Goal: Information Seeking & Learning: Learn about a topic

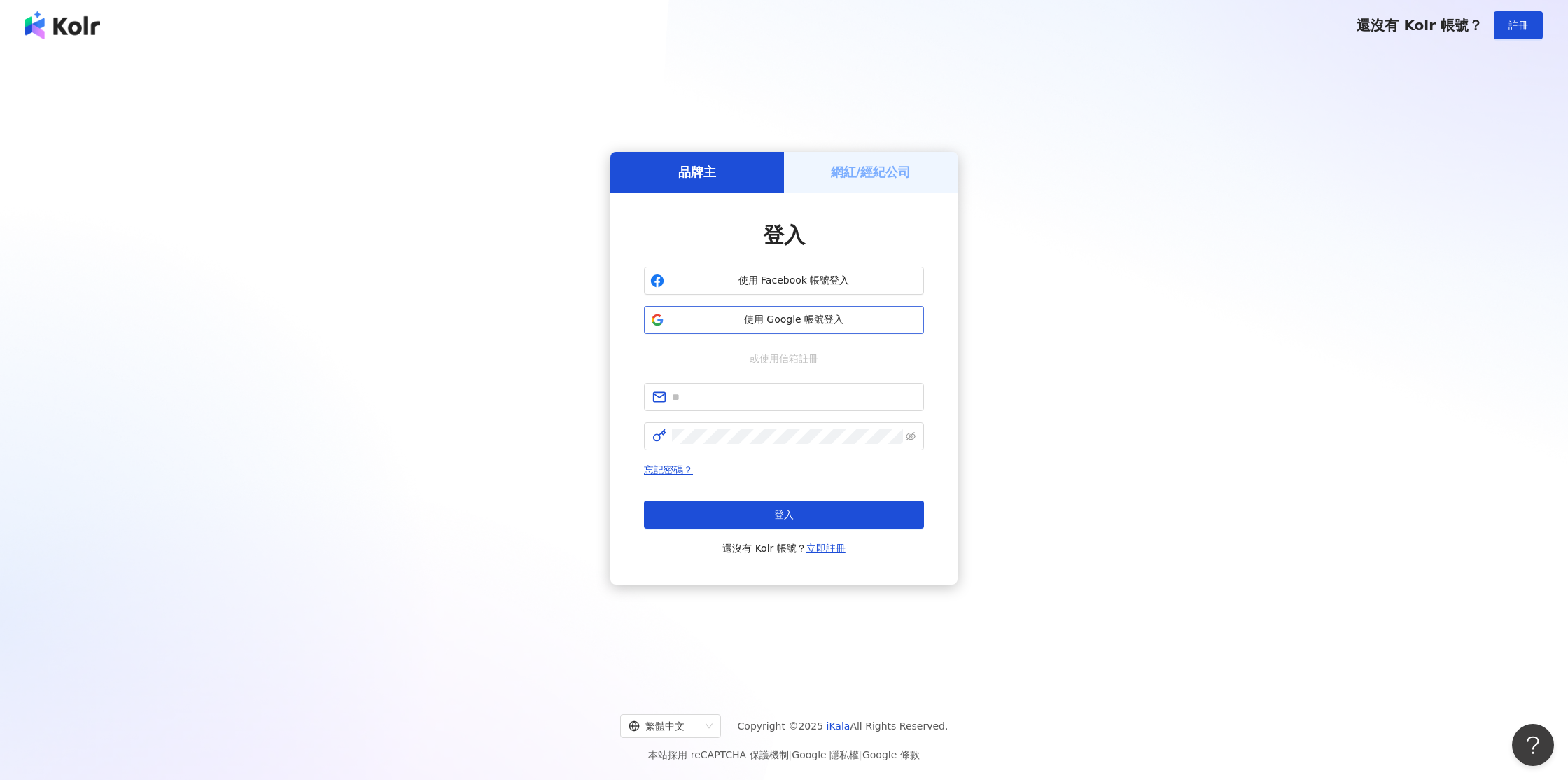
click at [753, 312] on button "使用 Google 帳號登入" at bounding box center [783, 320] width 280 height 28
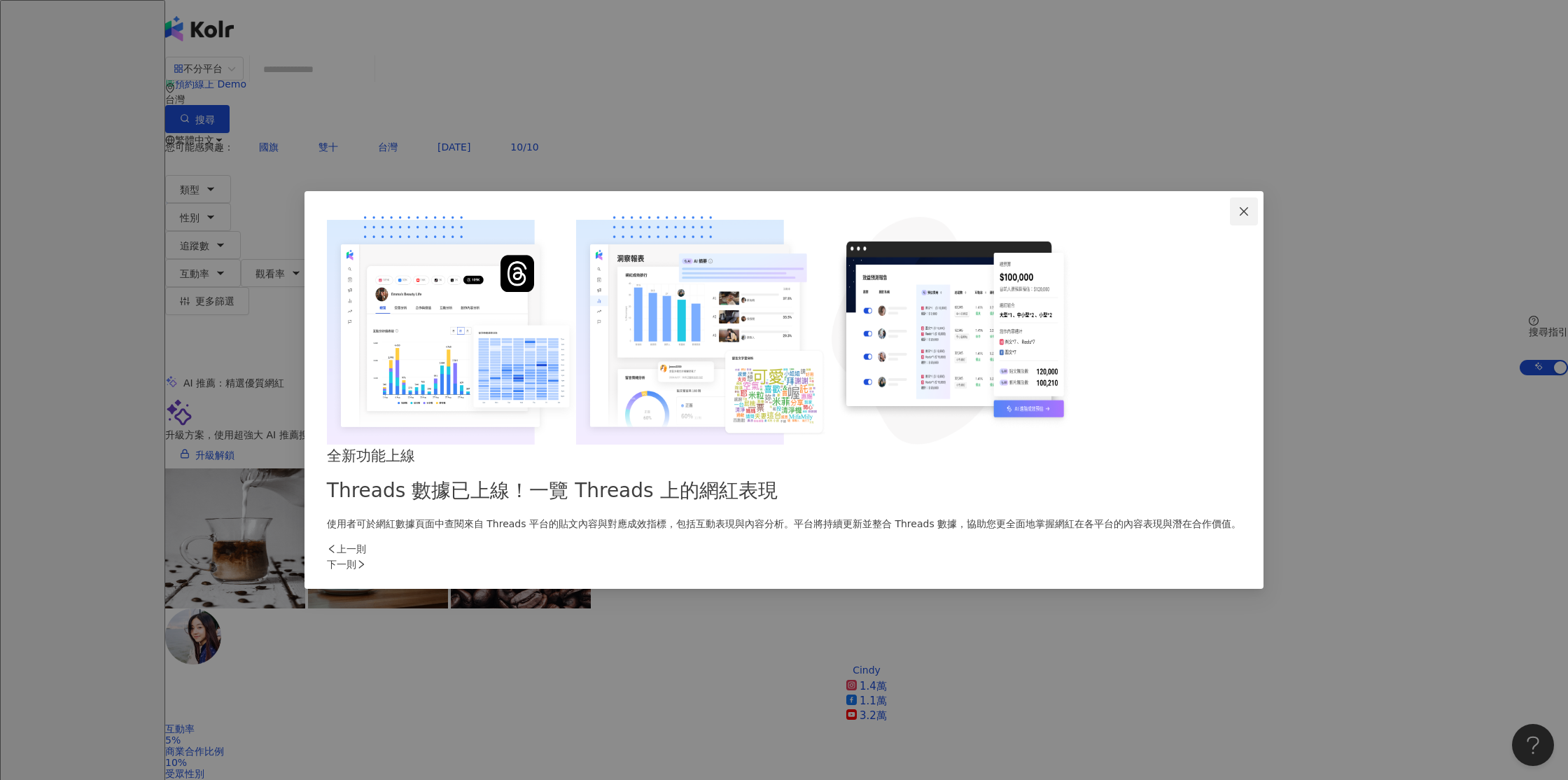
click at [1239, 216] on icon "close" at bounding box center [1243, 211] width 8 height 8
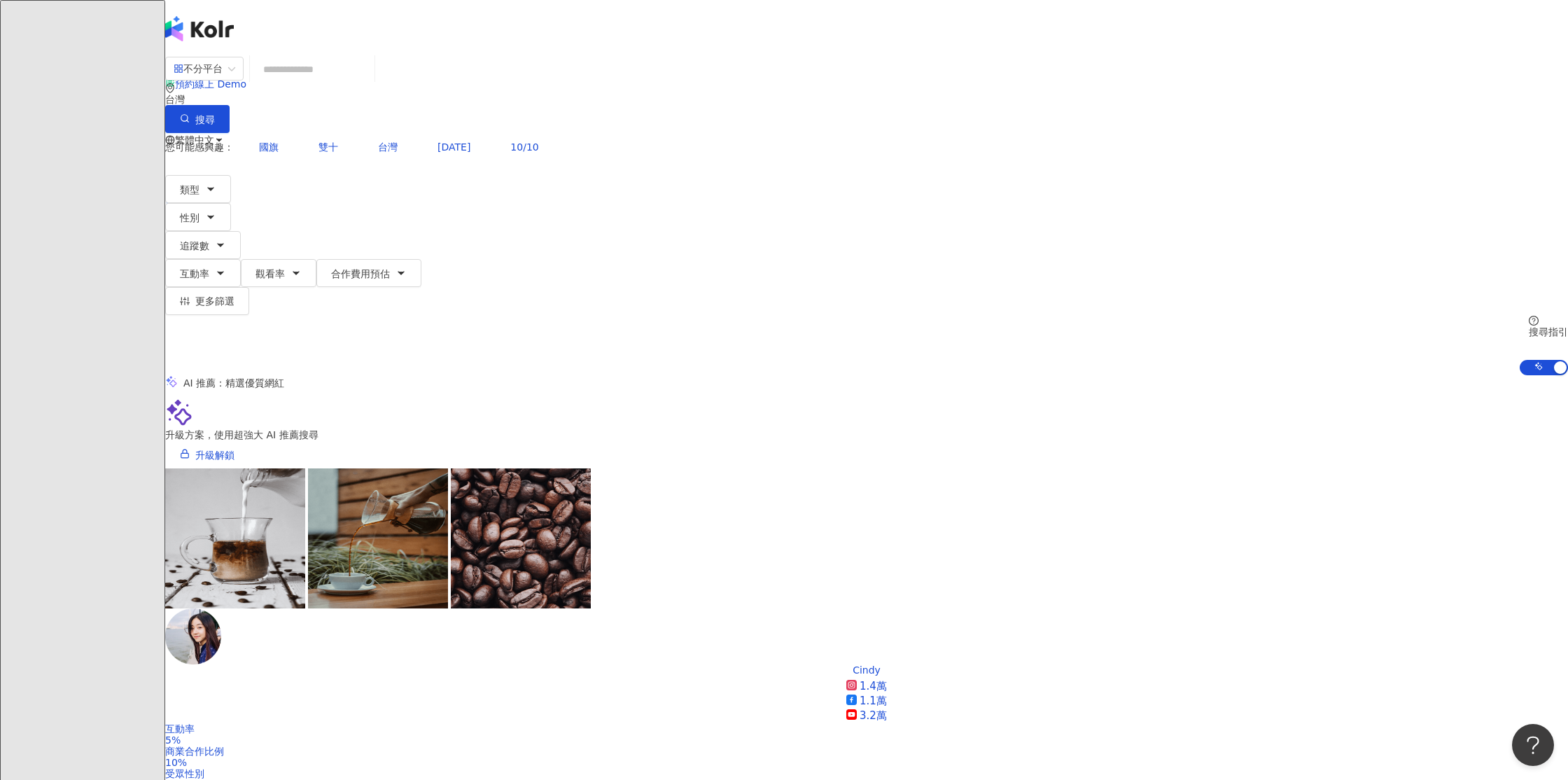
click at [203, 191] on icon at bounding box center [198, 196] width 10 height 10
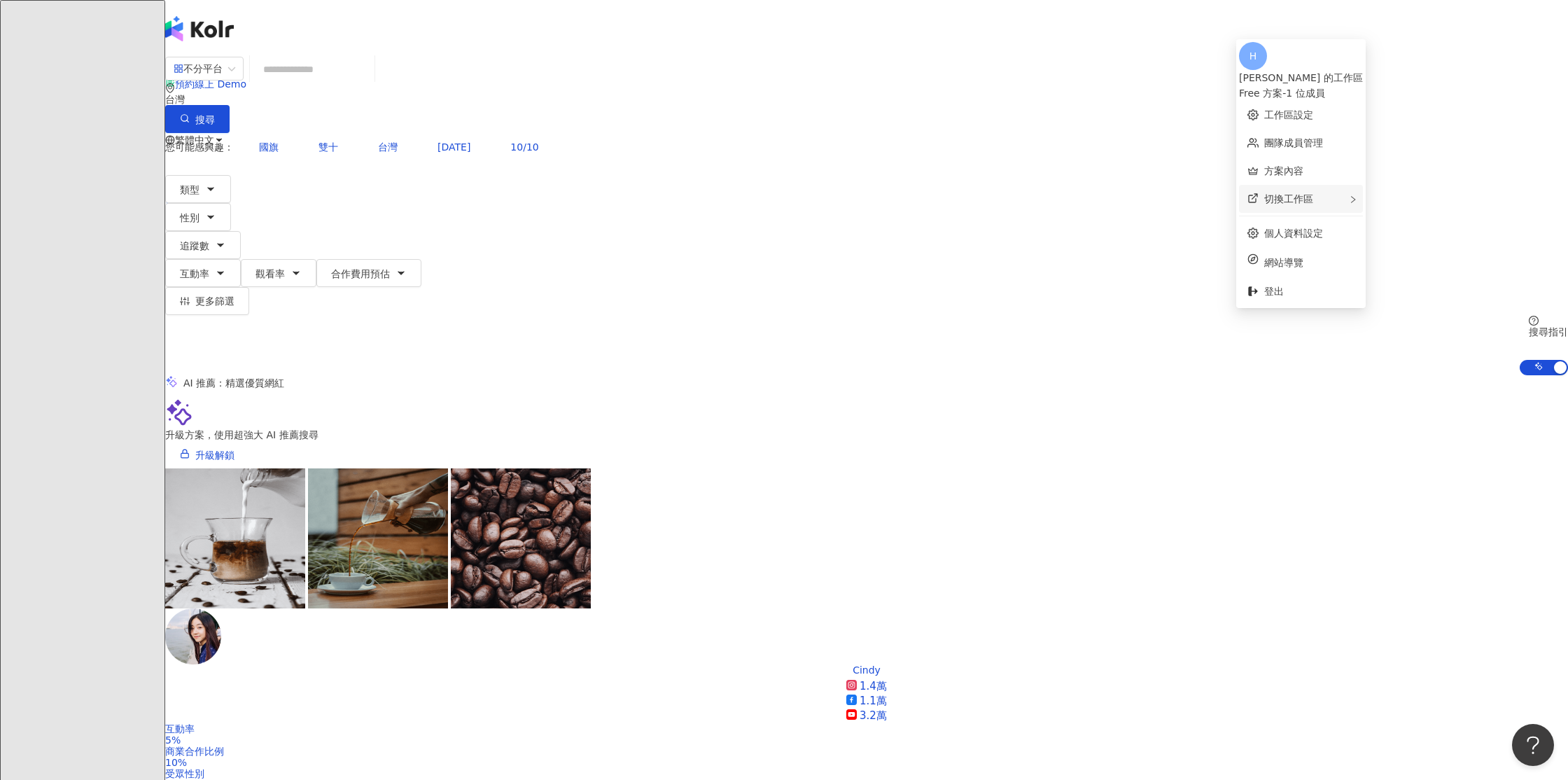
click at [1310, 196] on div "切換工作區" at bounding box center [1301, 199] width 124 height 28
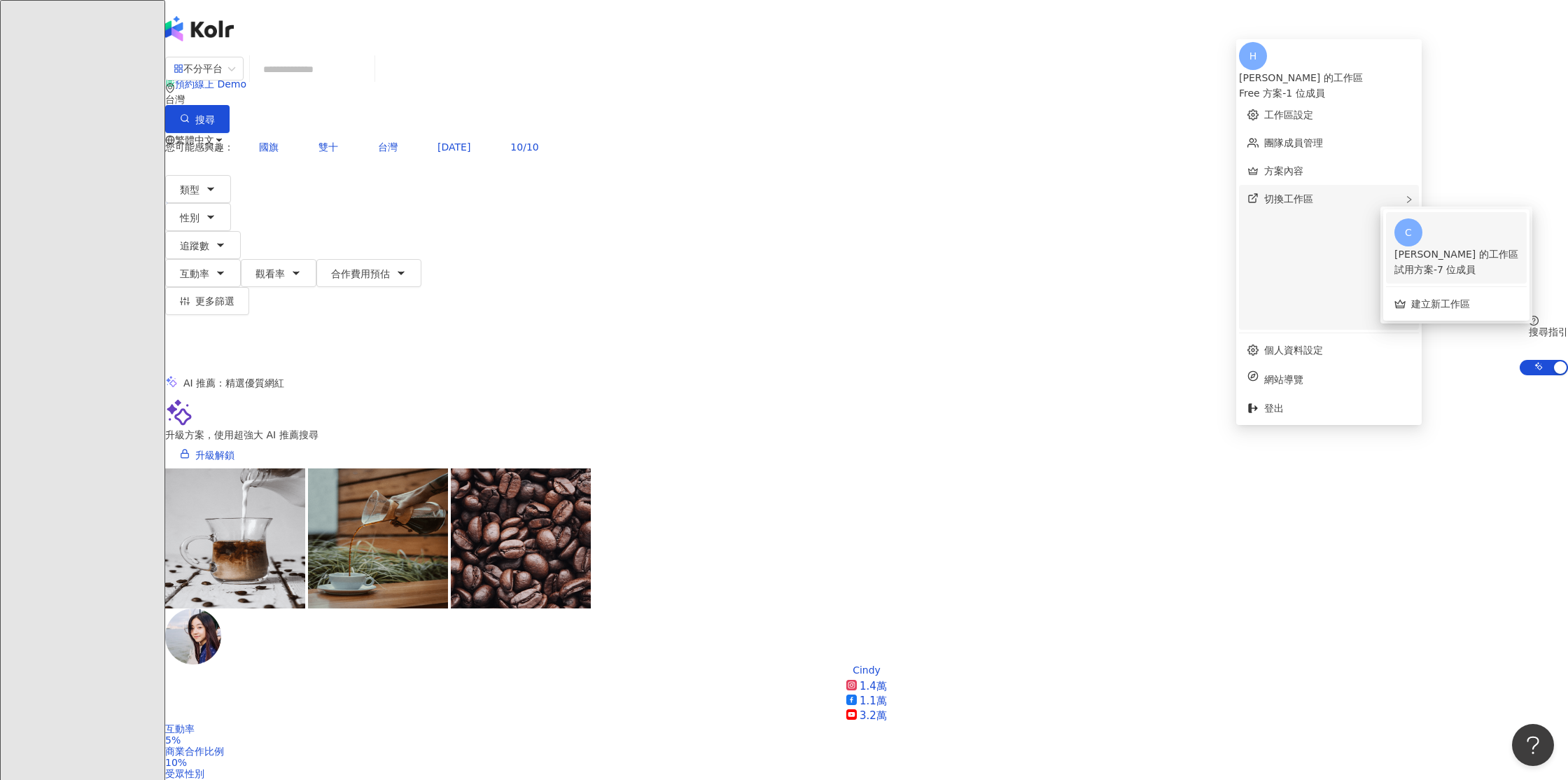
click at [1495, 262] on div "試用方案 - 7 位成員" at bounding box center [1456, 270] width 124 height 15
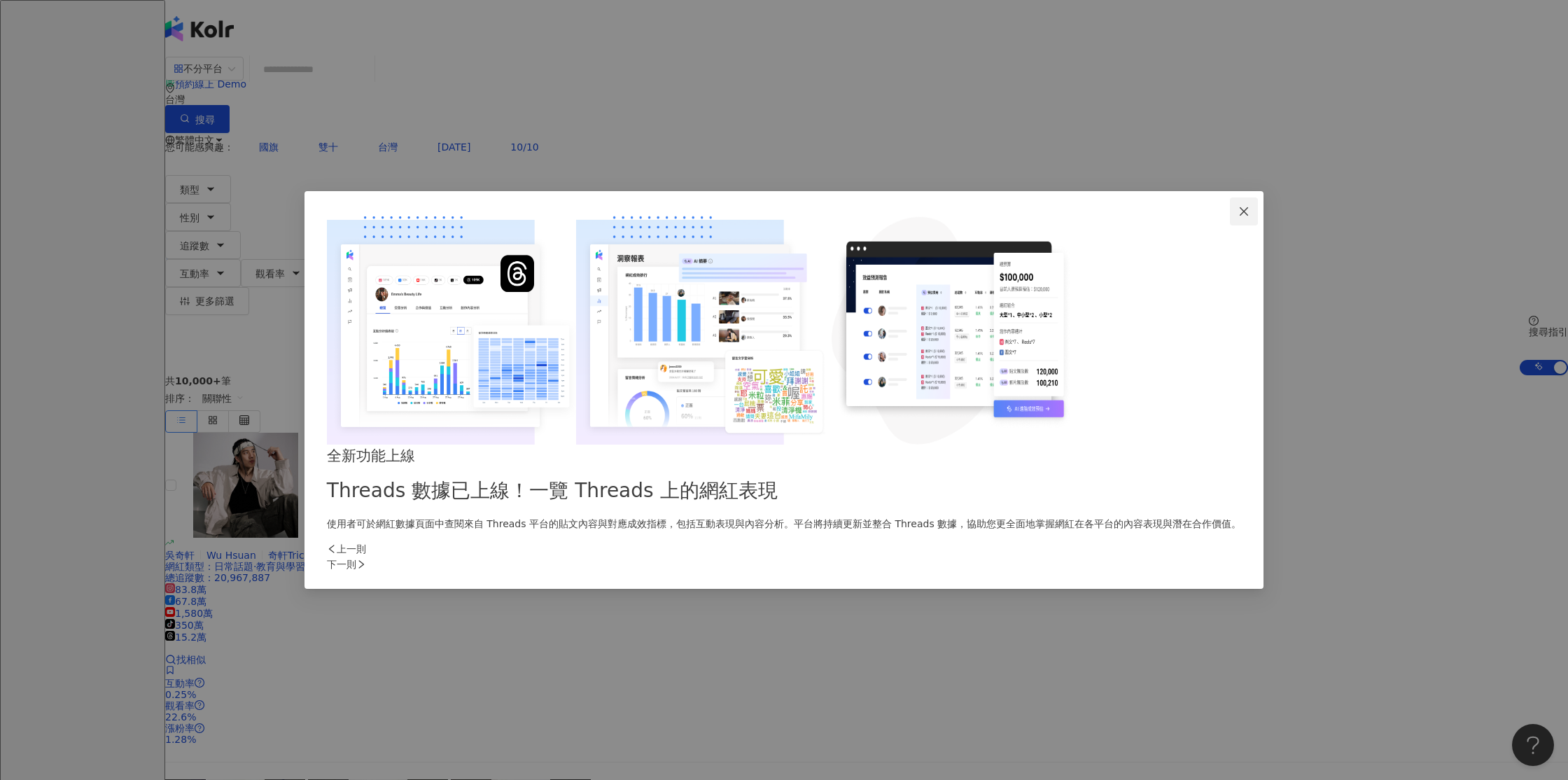
click at [1230, 225] on button "Close" at bounding box center [1244, 211] width 28 height 28
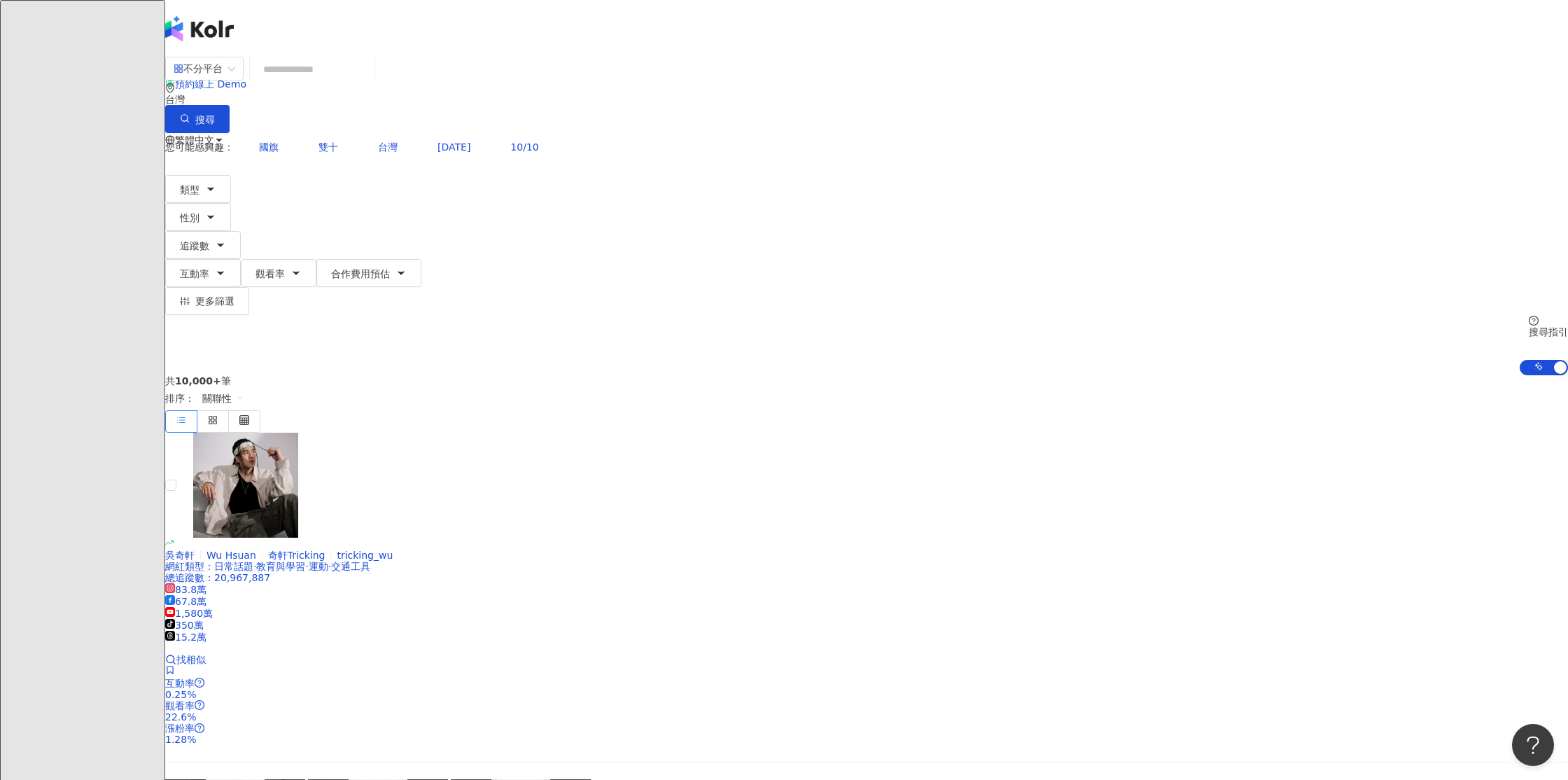
click at [369, 78] on input "search" at bounding box center [312, 70] width 114 height 27
type input "*"
type input "**********"
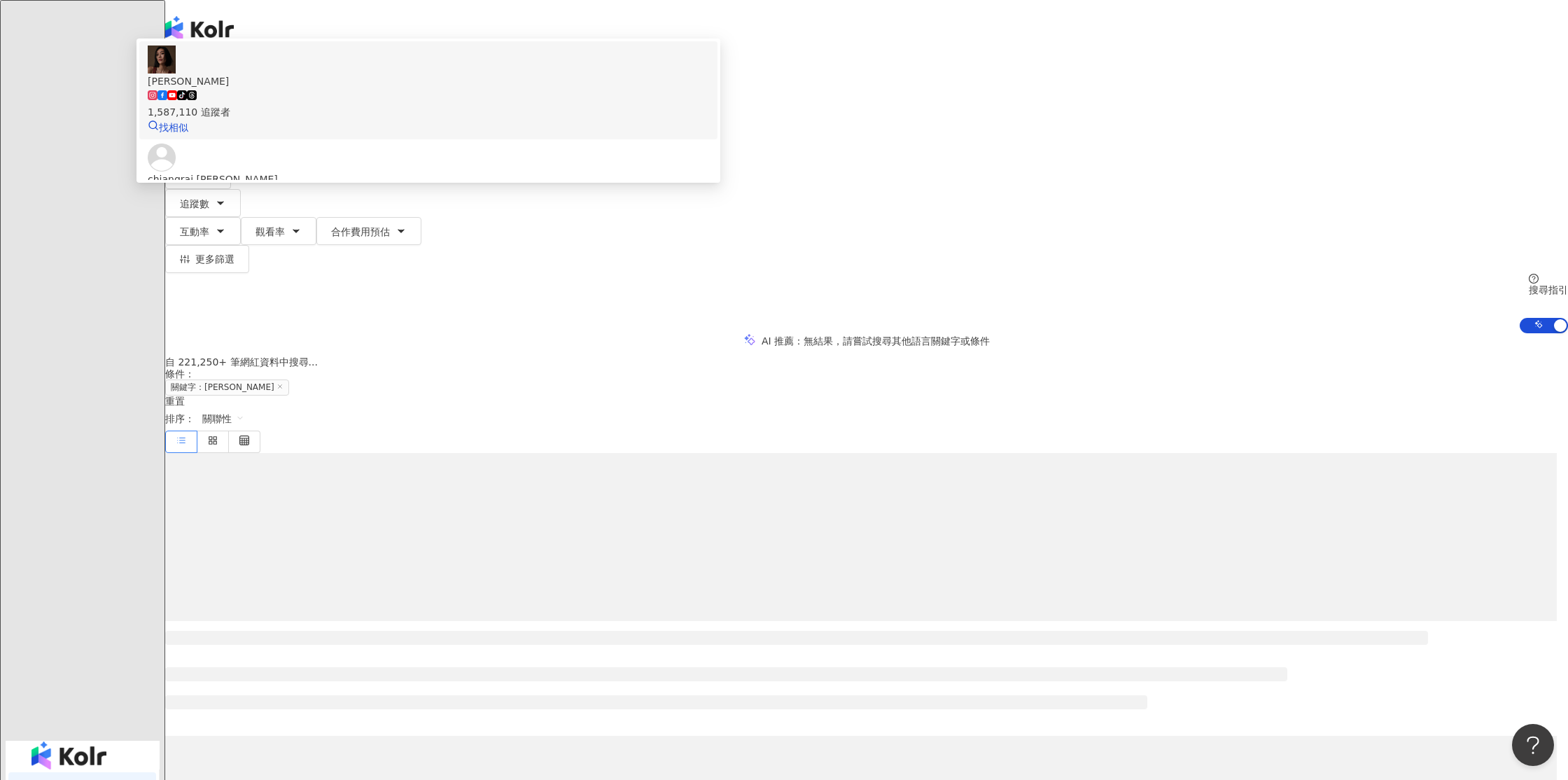
click at [709, 89] on span "[PERSON_NAME]" at bounding box center [428, 81] width 562 height 15
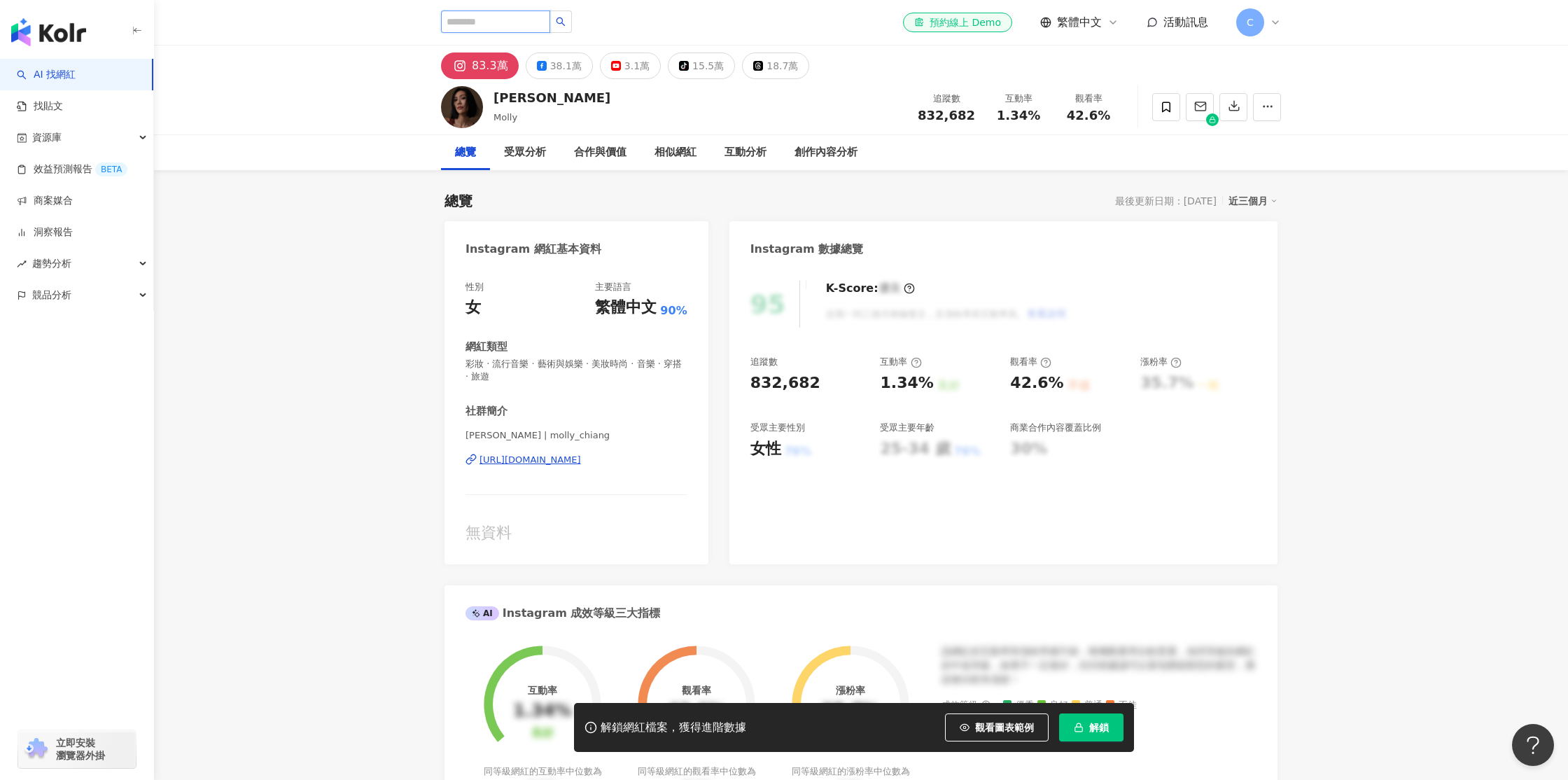
click at [504, 20] on input "search" at bounding box center [496, 22] width 109 height 22
type input "*"
type input "**********"
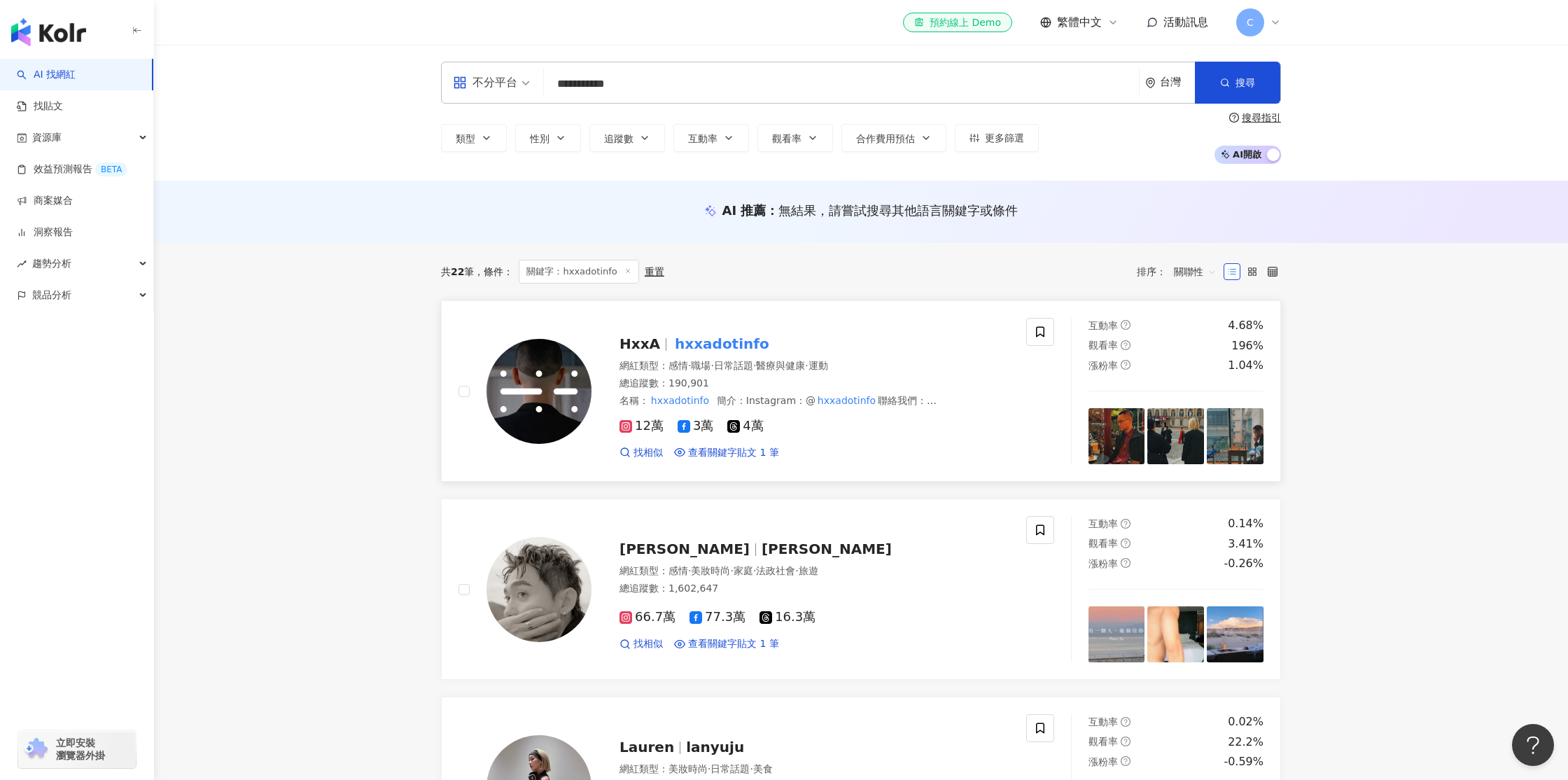
click at [924, 371] on div "網紅類型 ： 感情 · 職場 · 日常話題 · 醫療與健康 · 運動" at bounding box center [814, 366] width 390 height 14
click at [60, 32] on img "button" at bounding box center [48, 32] width 75 height 28
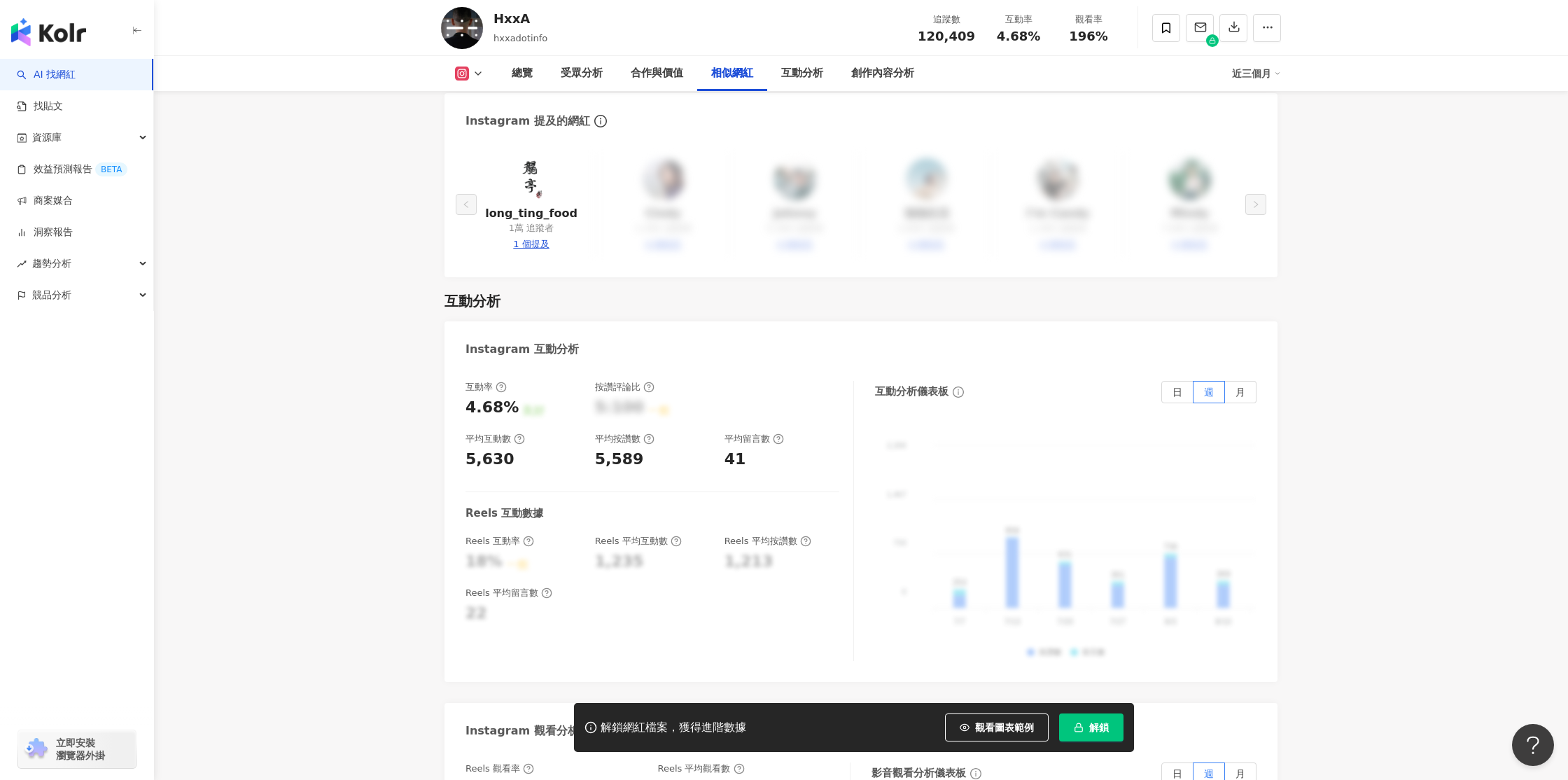
scroll to position [2541, 0]
